Goal: Task Accomplishment & Management: Manage account settings

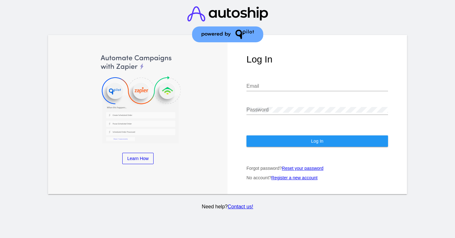
type input "[EMAIL_ADDRESS][DOMAIN_NAME]"
click at [314, 139] on span "Log In" at bounding box center [317, 141] width 12 height 5
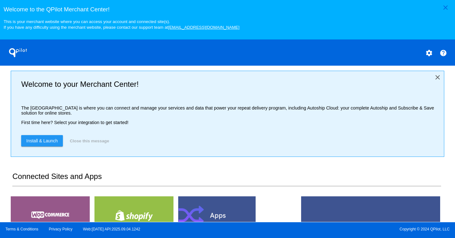
click at [437, 78] on mat-icon "close" at bounding box center [438, 78] width 8 height 8
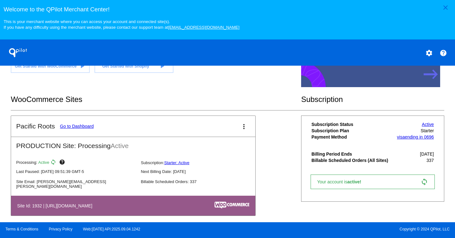
scroll to position [96, 0]
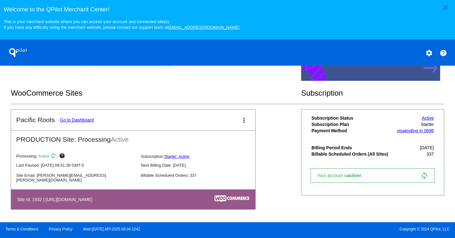
click at [76, 120] on link "Go to Dashboard" at bounding box center [77, 120] width 34 height 5
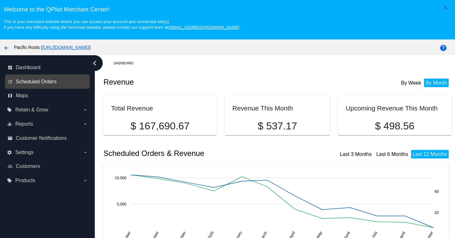
click at [51, 81] on span "Scheduled Orders" at bounding box center [36, 82] width 41 height 6
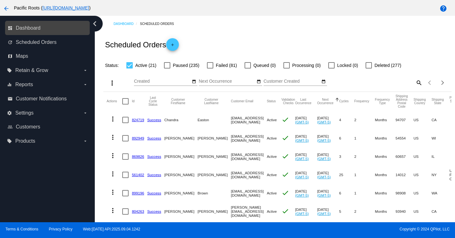
click at [46, 25] on link "dashboard Dashboard" at bounding box center [48, 28] width 80 height 10
